Goal: Task Accomplishment & Management: Manage account settings

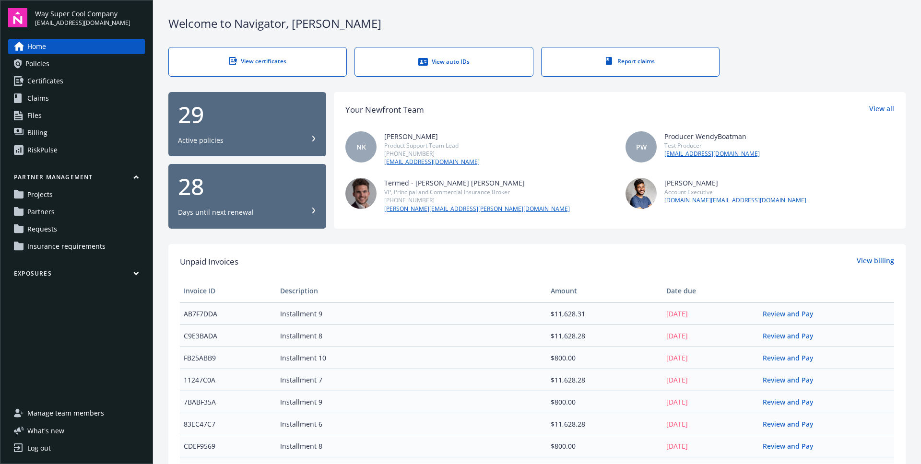
click at [108, 18] on span "Way Super Cool Company" at bounding box center [82, 14] width 95 height 10
click at [60, 445] on link "Log out" at bounding box center [76, 448] width 137 height 15
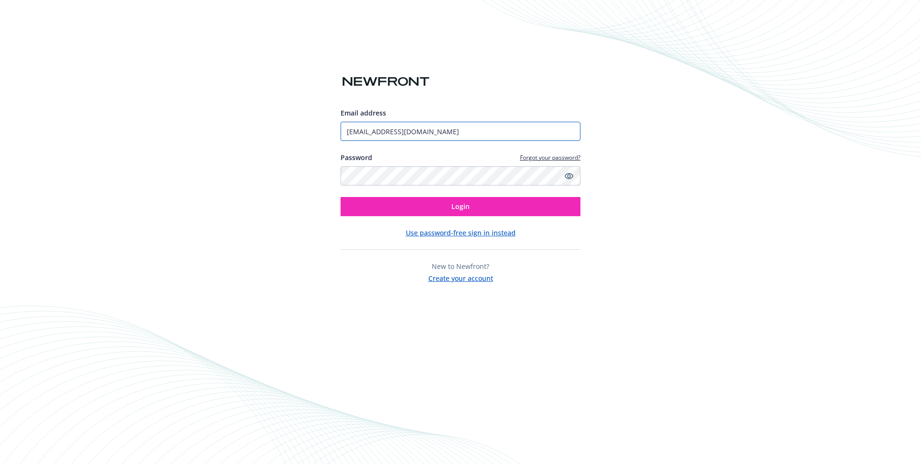
click at [416, 134] on input "[EMAIL_ADDRESS][DOMAIN_NAME]" at bounding box center [460, 131] width 240 height 19
type input "trproducer.demo@newfront.com"
click at [423, 208] on button "Login" at bounding box center [460, 206] width 240 height 19
